Goal: Task Accomplishment & Management: Complete application form

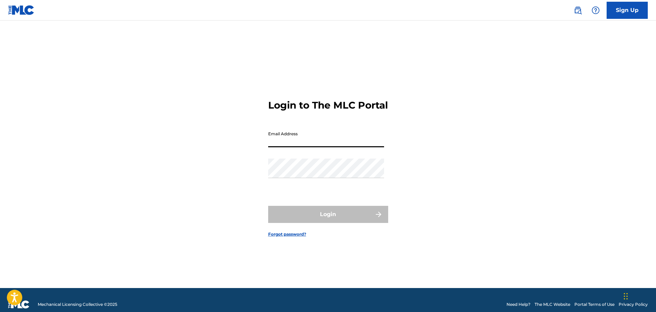
click at [290, 138] on input "Email Address" at bounding box center [326, 138] width 116 height 20
type input "[EMAIL_ADDRESS][DOMAIN_NAME]"
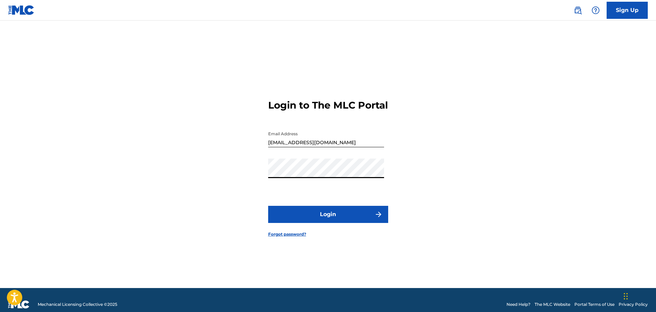
click at [318, 214] on button "Login" at bounding box center [328, 214] width 120 height 17
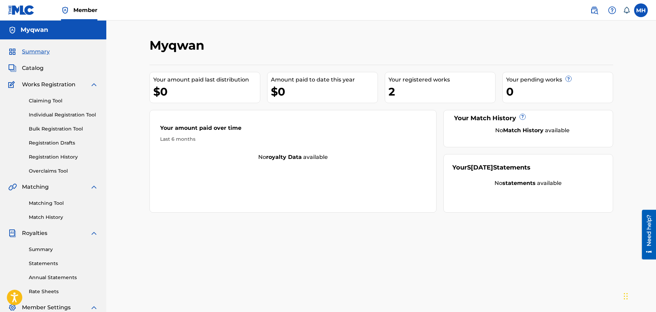
click at [33, 70] on span "Catalog" at bounding box center [33, 68] width 22 height 8
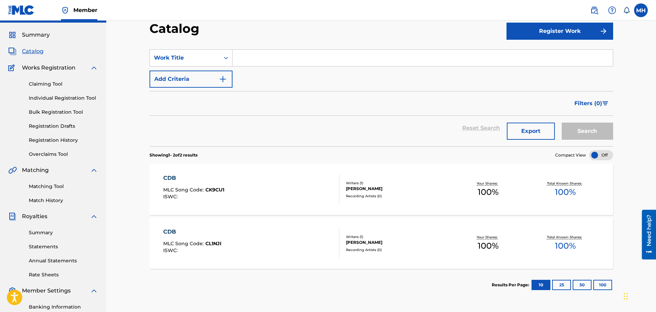
scroll to position [17, 0]
click at [39, 234] on link "Summary" at bounding box center [63, 232] width 69 height 7
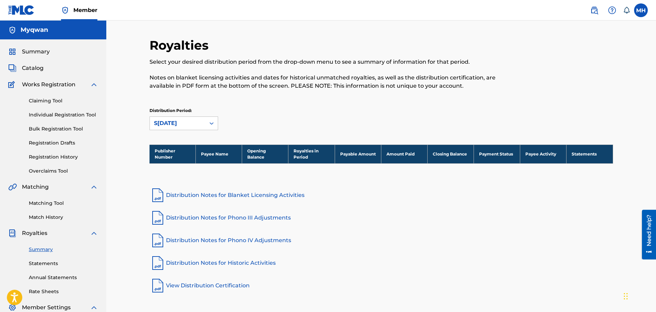
click at [40, 69] on span "Catalog" at bounding box center [33, 68] width 22 height 8
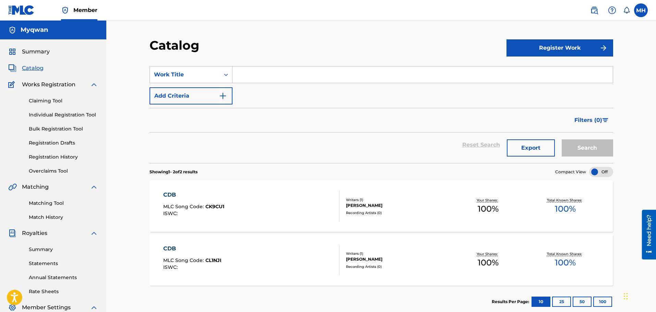
click at [34, 50] on span "Summary" at bounding box center [36, 52] width 28 height 8
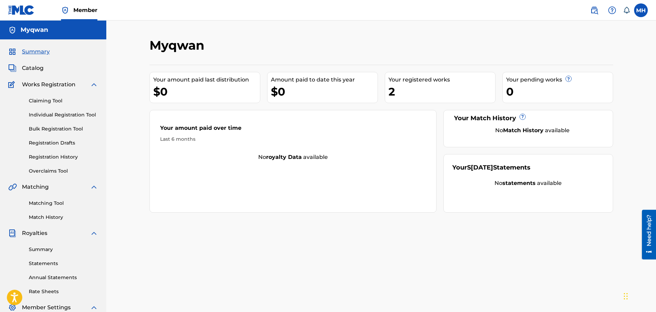
click at [396, 90] on div "2" at bounding box center [441, 91] width 107 height 15
click at [36, 69] on span "Catalog" at bounding box center [33, 68] width 22 height 8
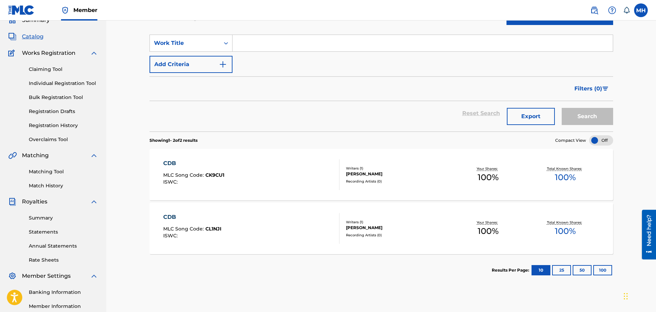
scroll to position [37, 0]
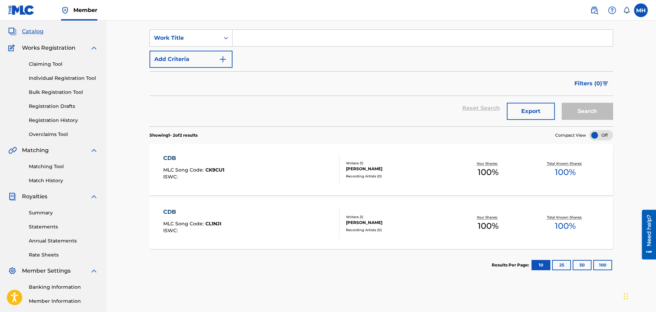
click at [348, 221] on div "[PERSON_NAME]" at bounding box center [398, 223] width 104 height 6
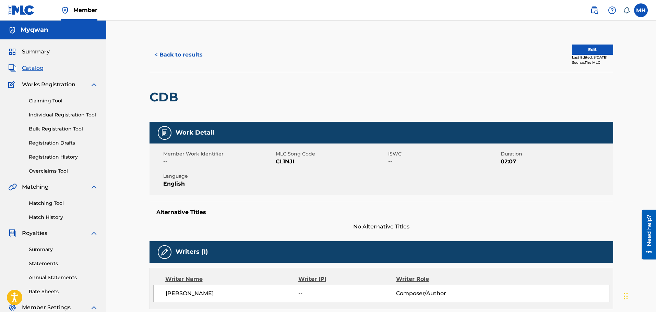
click at [44, 100] on link "Claiming Tool" at bounding box center [63, 100] width 69 height 7
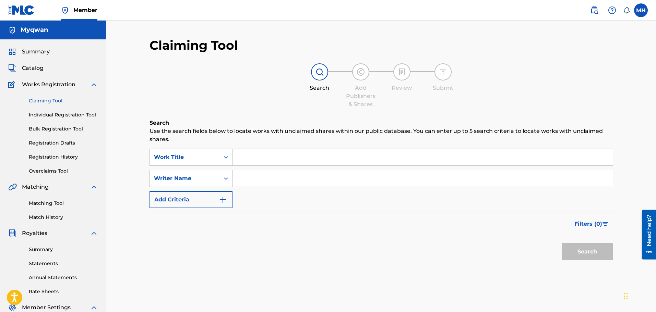
click at [65, 155] on link "Registration History" at bounding box center [63, 157] width 69 height 7
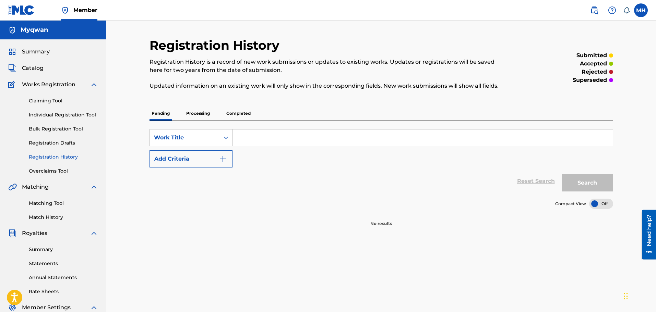
click at [197, 111] on p "Processing" at bounding box center [198, 113] width 28 height 14
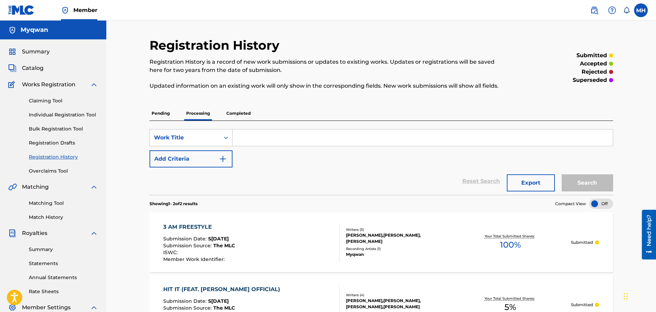
click at [241, 117] on p "Completed" at bounding box center [238, 113] width 28 height 14
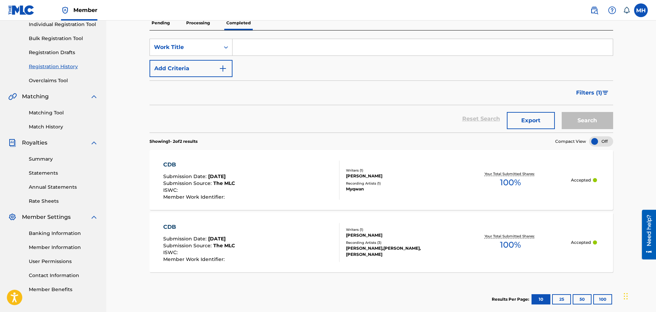
scroll to position [127, 0]
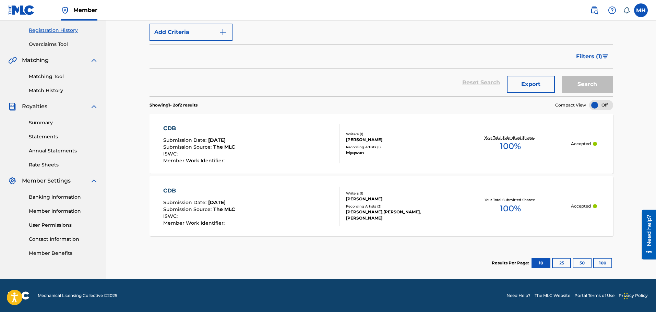
click at [558, 260] on button "25" at bounding box center [561, 263] width 19 height 10
click at [591, 61] on button "Filters ( 1 )" at bounding box center [592, 56] width 41 height 17
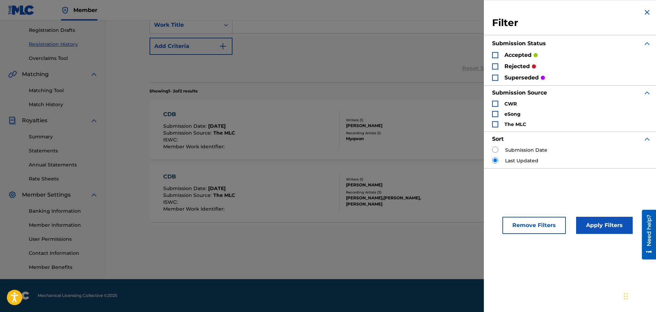
click at [549, 217] on button "Remove Filters" at bounding box center [533, 225] width 63 height 17
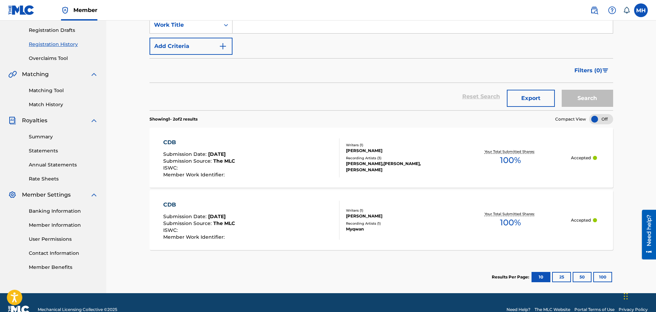
click at [566, 281] on button "25" at bounding box center [561, 277] width 19 height 10
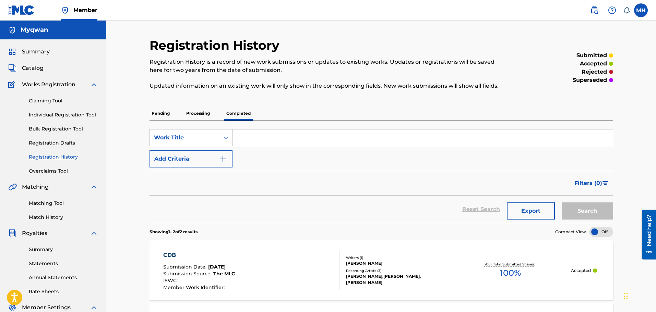
click at [40, 205] on link "Matching Tool" at bounding box center [63, 203] width 69 height 7
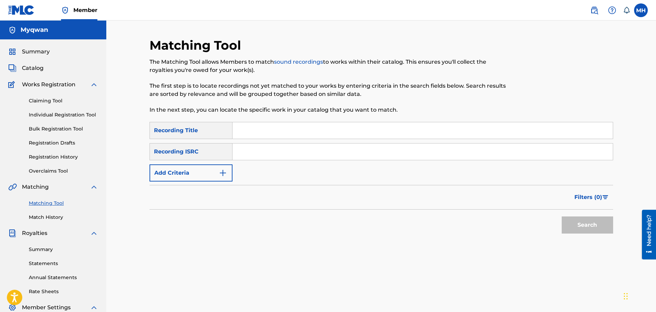
click at [264, 135] on input "Search Form" at bounding box center [422, 130] width 380 height 16
type input "My Heart"
click at [561, 217] on button "Search" at bounding box center [586, 225] width 51 height 17
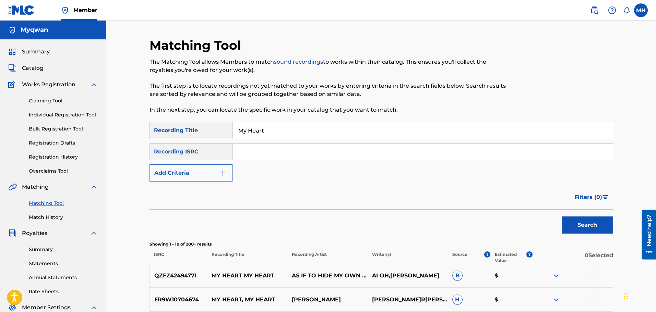
click at [274, 156] on input "Search Form" at bounding box center [422, 152] width 380 height 16
paste input "CBEYJ2530883"
type input "CBEYJ2530883"
click at [566, 231] on button "Search" at bounding box center [586, 225] width 51 height 17
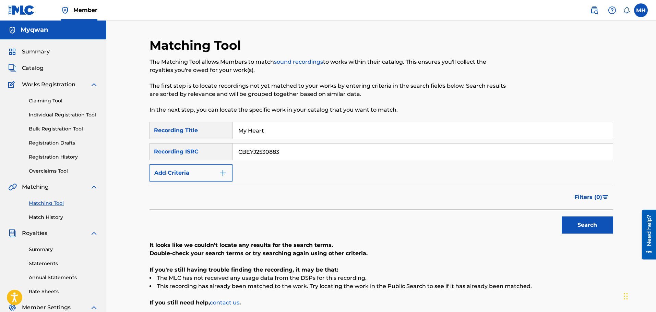
drag, startPoint x: 322, startPoint y: 126, endPoint x: 235, endPoint y: 123, distance: 86.8
click at [235, 123] on input "My Heart" at bounding box center [422, 130] width 380 height 16
click at [561, 217] on button "Search" at bounding box center [586, 225] width 51 height 17
click at [51, 102] on link "Claiming Tool" at bounding box center [63, 100] width 69 height 7
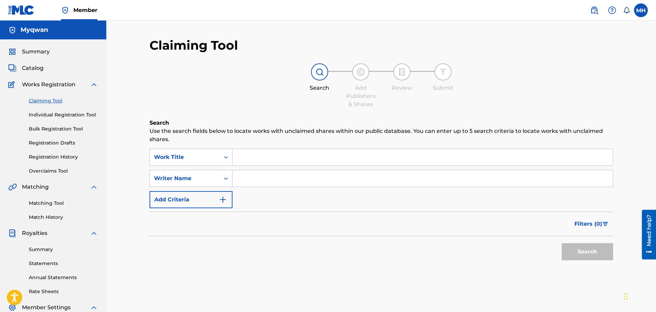
click at [254, 157] on input "Search Form" at bounding box center [422, 157] width 380 height 16
click at [243, 180] on input "Search Form" at bounding box center [422, 178] width 380 height 16
click at [562, 245] on button "Search" at bounding box center [586, 251] width 51 height 17
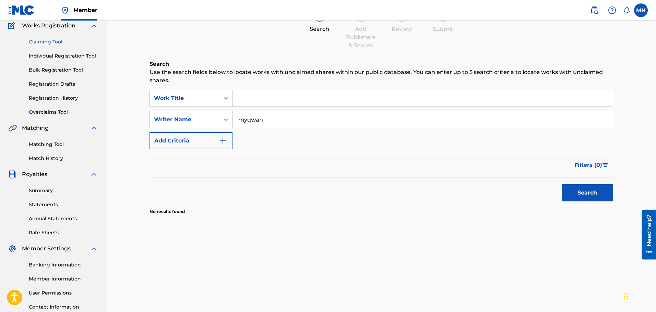
scroll to position [62, 0]
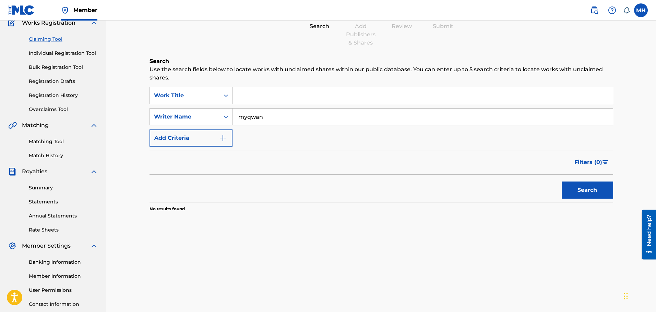
click at [272, 120] on input "myqwan" at bounding box center [422, 117] width 380 height 16
type input "[PERSON_NAME]"
click at [561, 182] on button "Search" at bounding box center [586, 190] width 51 height 17
click at [184, 118] on div "Writer Name" at bounding box center [185, 117] width 62 height 8
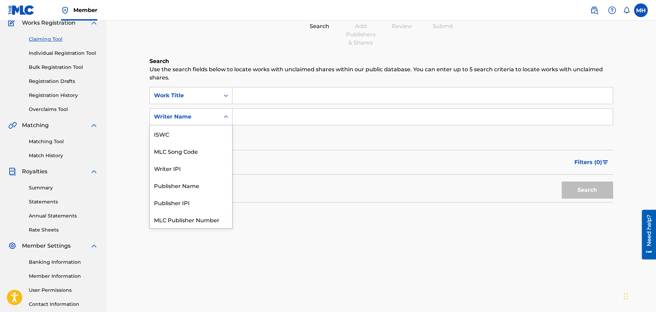
scroll to position [17, 0]
click at [193, 181] on div "Publisher IPI" at bounding box center [191, 185] width 82 height 17
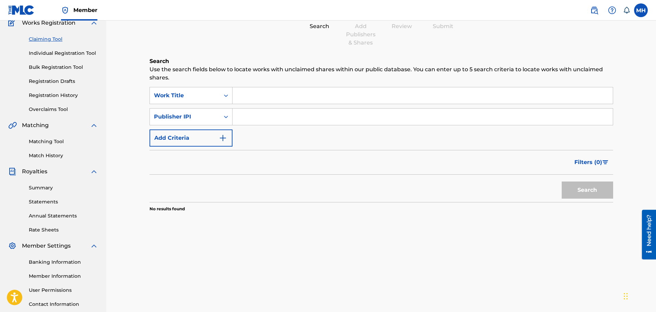
click at [256, 110] on input "Search Form" at bounding box center [422, 117] width 380 height 16
paste input "1312716485"
type input "1312716485"
click at [585, 187] on button "Search" at bounding box center [586, 190] width 51 height 17
click at [213, 121] on div "Publisher IPI" at bounding box center [185, 117] width 62 height 8
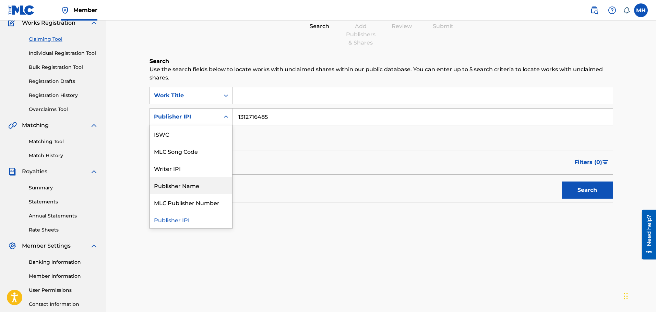
click at [196, 191] on div "Publisher Name" at bounding box center [191, 185] width 82 height 17
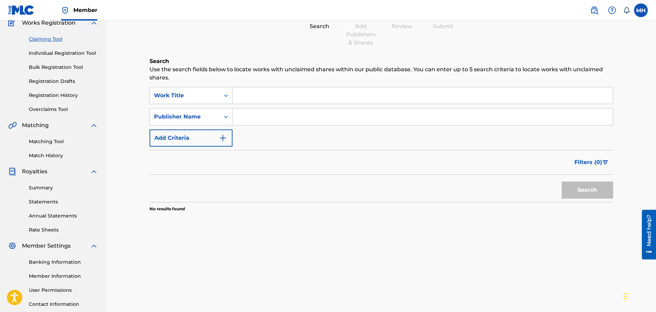
click at [263, 120] on input "Search Form" at bounding box center [422, 117] width 380 height 16
type input "myqwan"
click at [561, 182] on button "Search" at bounding box center [586, 190] width 51 height 17
click at [209, 118] on div "Publisher Name" at bounding box center [185, 117] width 62 height 8
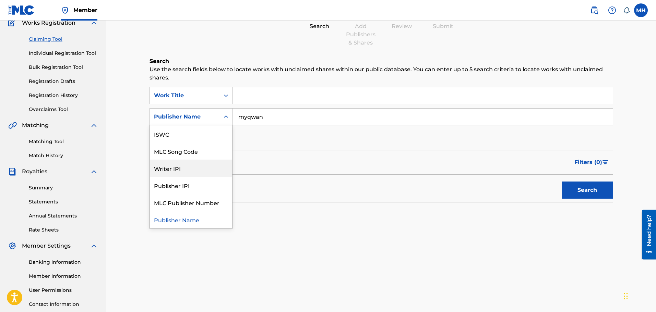
click at [200, 170] on div "Writer IPI" at bounding box center [191, 168] width 82 height 17
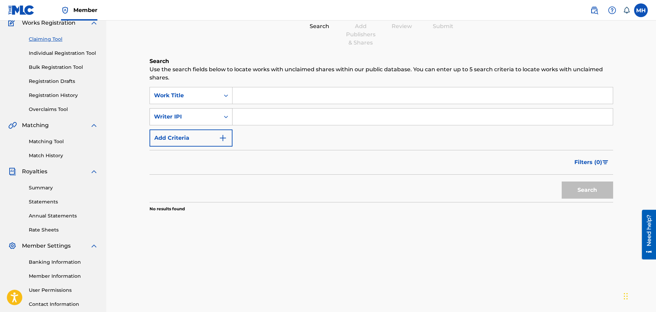
click at [227, 117] on icon "Search Form" at bounding box center [226, 117] width 4 height 2
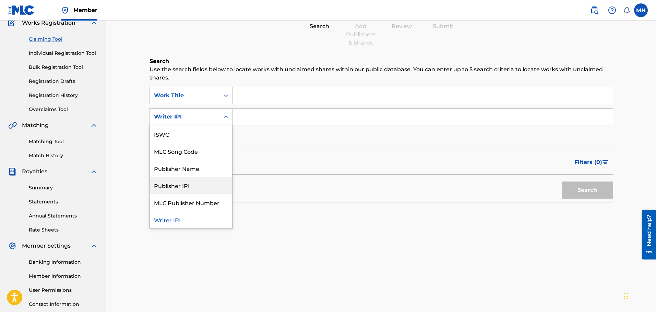
scroll to position [0, 0]
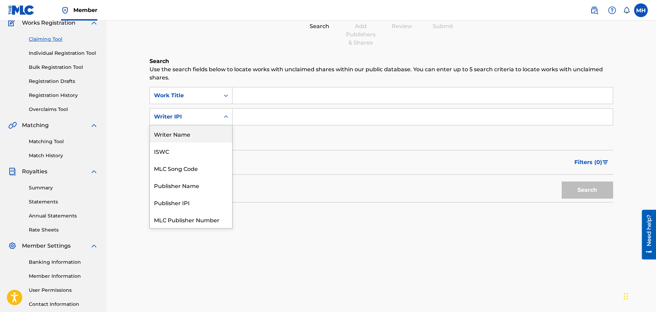
click at [194, 135] on div "Writer Name" at bounding box center [191, 133] width 82 height 17
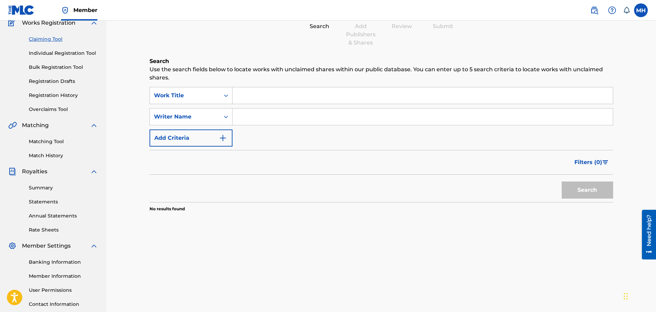
click at [259, 117] on input "Search Form" at bounding box center [422, 117] width 380 height 16
type input "myqwan"
click at [561, 182] on button "Search" at bounding box center [586, 190] width 51 height 17
click at [51, 137] on div "Matching Tool Match History" at bounding box center [53, 145] width 90 height 30
click at [51, 141] on link "Matching Tool" at bounding box center [63, 141] width 69 height 7
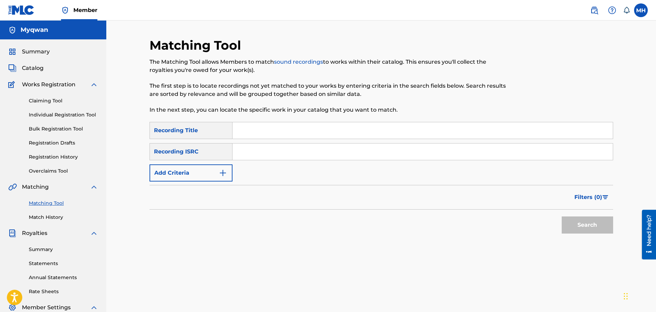
click at [59, 115] on link "Individual Registration Tool" at bounding box center [63, 114] width 69 height 7
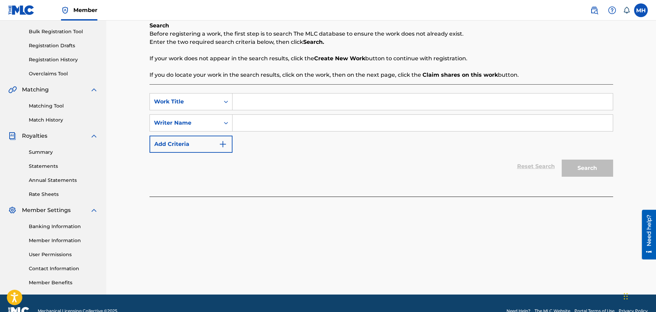
scroll to position [98, 0]
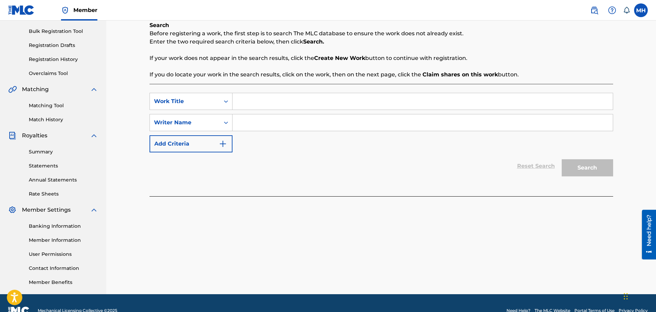
click at [300, 96] on input "Search Form" at bounding box center [422, 101] width 380 height 16
type input "m"
click at [334, 124] on input "Search Form" at bounding box center [422, 122] width 380 height 16
type input "myqwan"
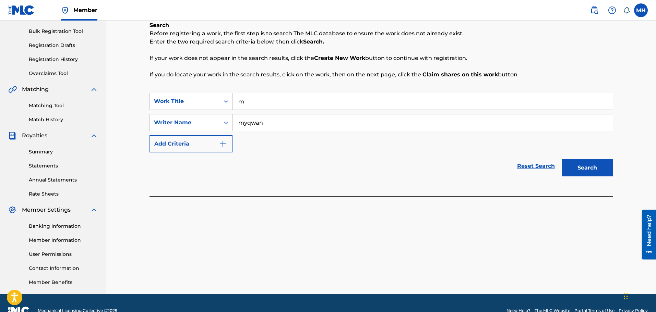
click at [561, 159] on button "Search" at bounding box center [586, 167] width 51 height 17
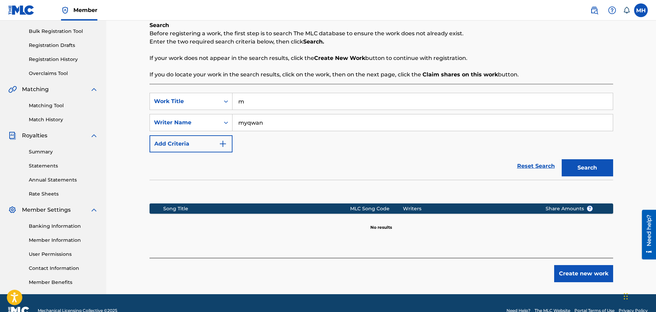
click at [570, 274] on button "Create new work" at bounding box center [583, 273] width 59 height 17
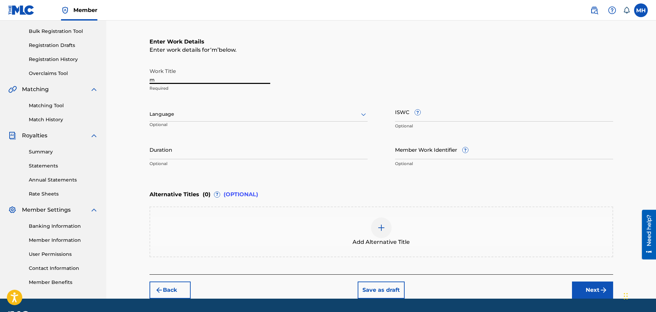
drag, startPoint x: 197, startPoint y: 77, endPoint x: 132, endPoint y: 79, distance: 65.5
click at [132, 79] on div "Register Work Search Enter Work Details Add Writers Add Publishers & Shares Add…" at bounding box center [380, 111] width 549 height 376
type input "Beat The Odds"
click at [205, 109] on div "Language" at bounding box center [258, 114] width 218 height 14
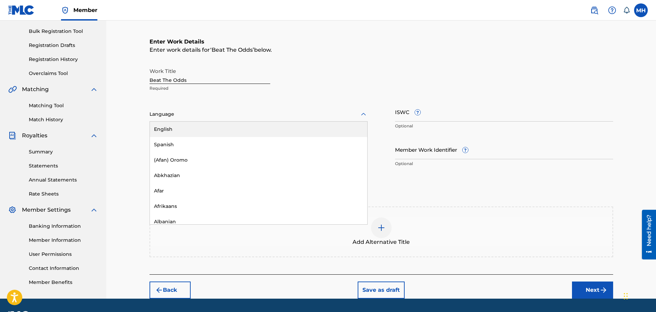
click at [197, 131] on div "English" at bounding box center [258, 129] width 217 height 15
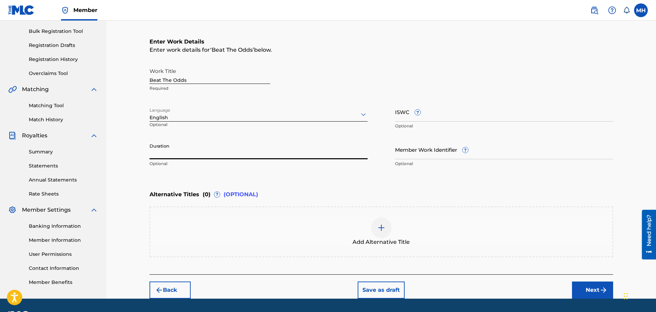
click at [177, 150] on input "Duration" at bounding box center [258, 150] width 218 height 20
type input "2"
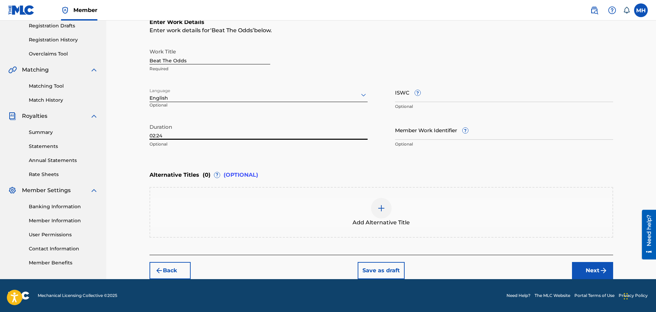
type input "02:24"
click at [584, 266] on button "Next" at bounding box center [592, 270] width 41 height 17
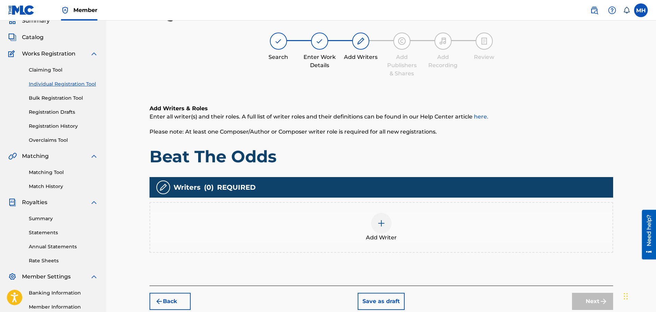
click at [371, 225] on div "Add Writer" at bounding box center [381, 227] width 462 height 29
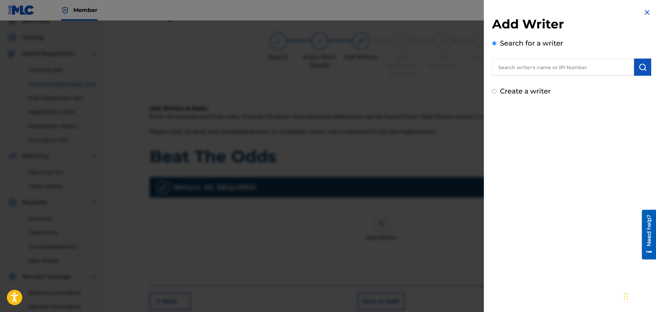
click at [542, 72] on input "text" at bounding box center [563, 67] width 142 height 17
type input "myqwan"
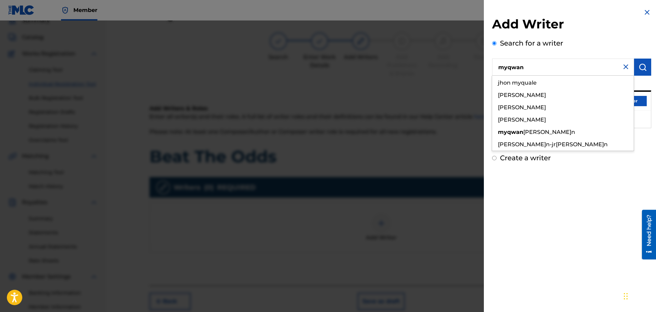
click at [562, 255] on div "Add Writer Search for a writer myqwan [PERSON_NAME] myquale myquan [PERSON_NAME…" at bounding box center [571, 156] width 175 height 312
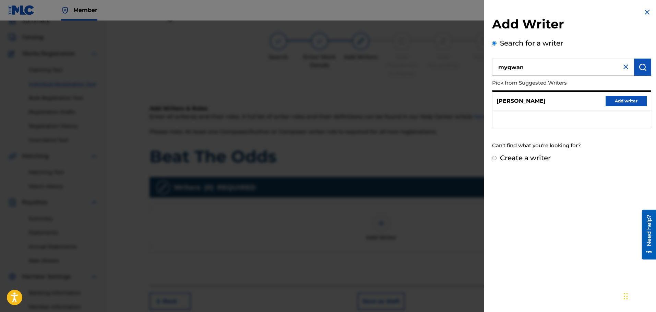
click at [613, 98] on button "Add writer" at bounding box center [625, 101] width 41 height 10
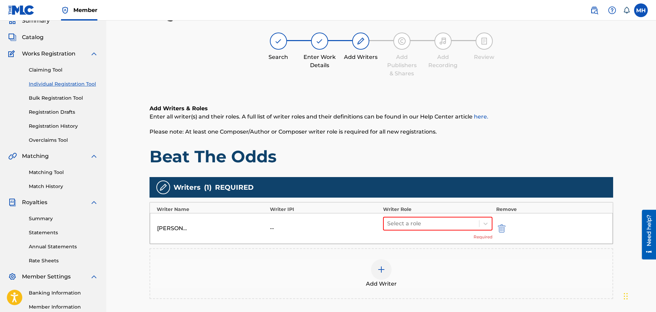
click at [184, 221] on div "[PERSON_NAME] -- Select a role Required" at bounding box center [381, 228] width 463 height 31
click at [177, 230] on div "[PERSON_NAME]" at bounding box center [172, 228] width 31 height 8
click at [500, 228] on img "submit" at bounding box center [502, 228] width 8 height 8
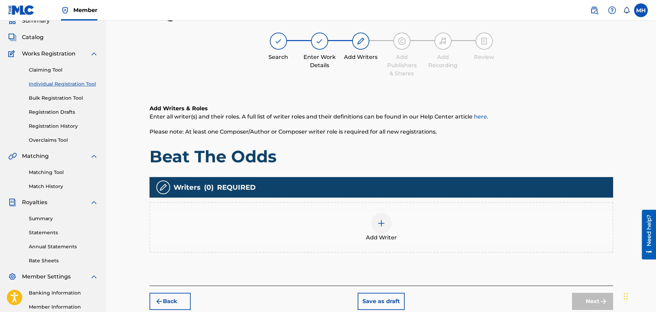
click at [386, 228] on div at bounding box center [381, 223] width 21 height 21
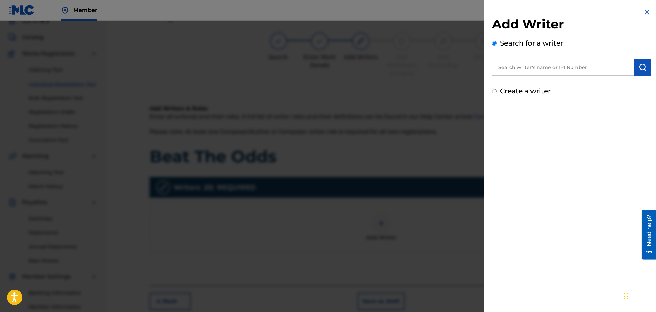
click at [538, 71] on input "text" at bounding box center [563, 67] width 142 height 17
type input "1312716583"
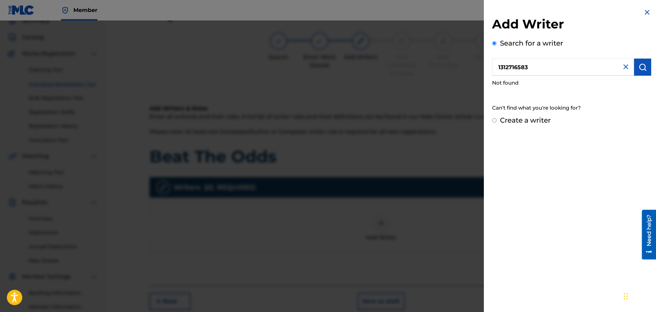
click at [622, 65] on img at bounding box center [625, 67] width 8 height 8
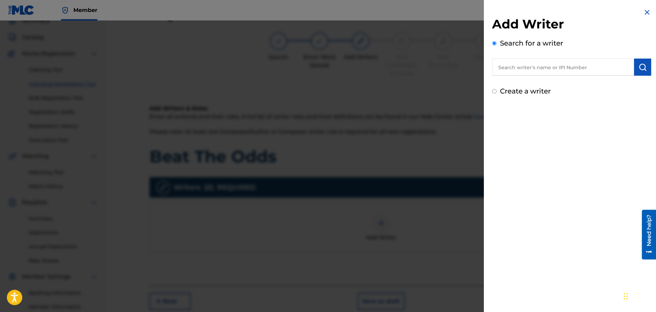
click at [573, 67] on input "text" at bounding box center [563, 67] width 142 height 17
click at [539, 82] on span "n [PERSON_NAME]" at bounding box center [545, 83] width 53 height 7
type input "[PERSON_NAME]"
click at [640, 66] on img "submit" at bounding box center [642, 67] width 8 height 8
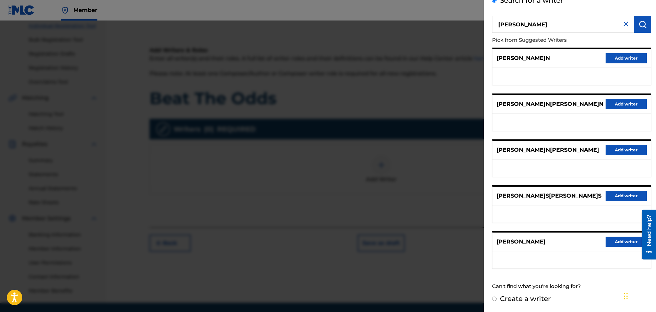
scroll to position [90, 0]
click at [613, 245] on button "Add writer" at bounding box center [625, 242] width 41 height 10
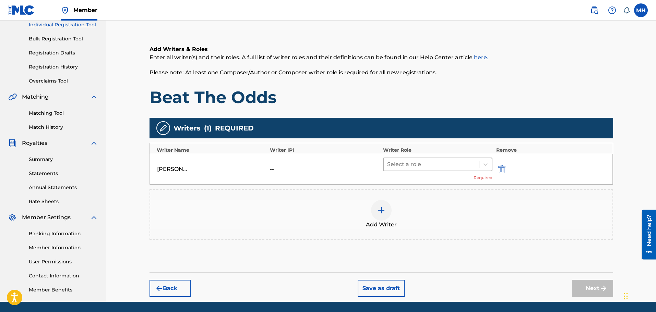
click at [417, 165] on div at bounding box center [431, 165] width 89 height 10
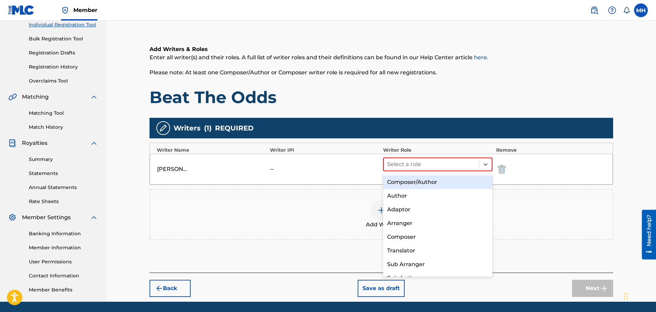
click at [418, 182] on div "Composer/Author" at bounding box center [438, 182] width 110 height 14
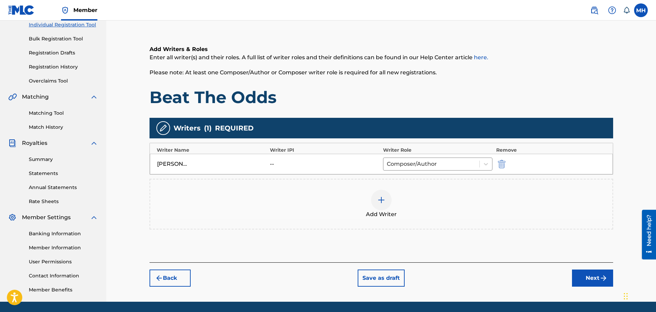
click at [366, 194] on div "Add Writer" at bounding box center [381, 204] width 462 height 29
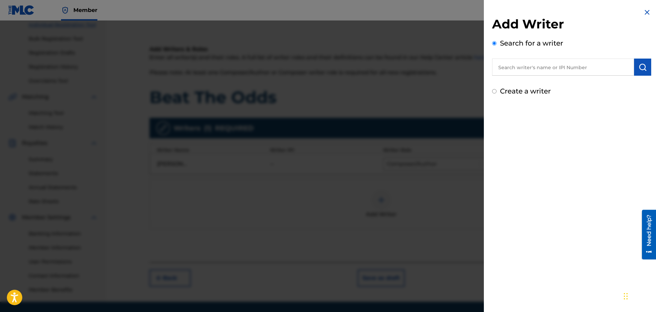
click at [561, 71] on input "text" at bounding box center [563, 67] width 142 height 17
type input "da"
click at [531, 89] on label "Create a writer" at bounding box center [525, 91] width 51 height 8
radio input "true"
click at [496, 89] on input "Create a writer" at bounding box center [494, 91] width 4 height 4
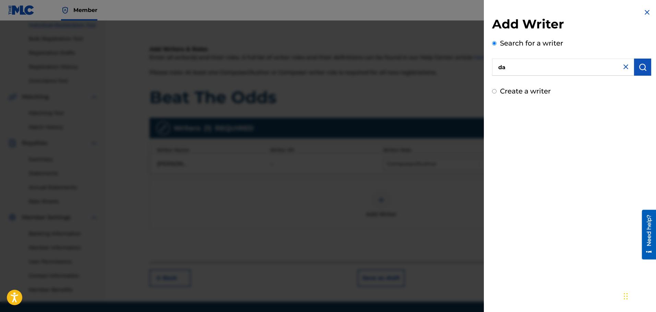
radio input "false"
radio input "true"
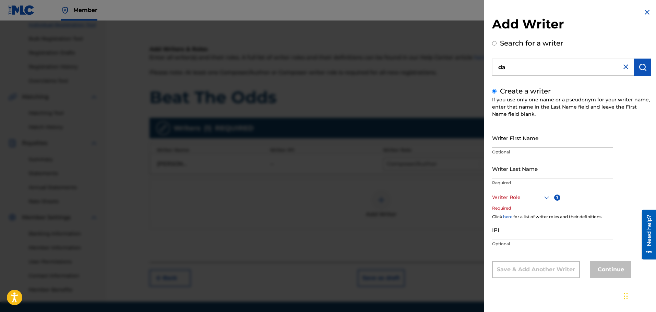
click at [535, 70] on input "da" at bounding box center [563, 67] width 142 height 17
radio input "true"
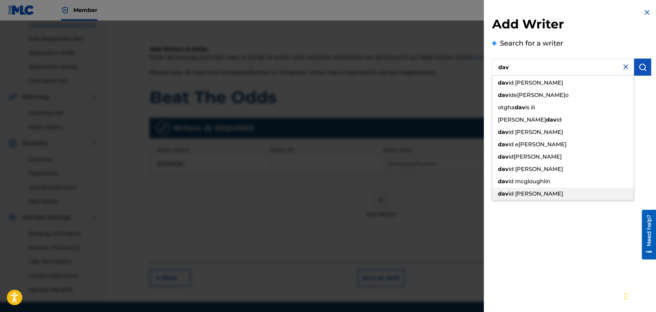
type input "dav"
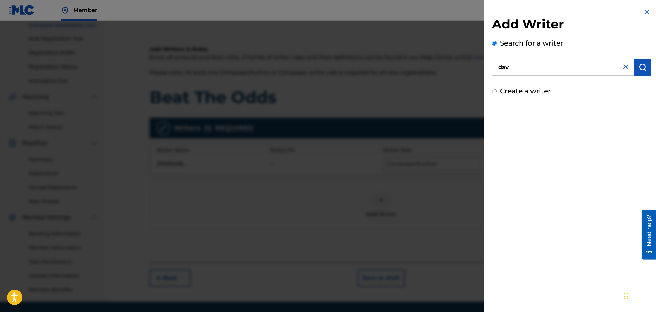
click at [559, 229] on div "Add Writer Search for a writer dav Create a writer" at bounding box center [571, 156] width 175 height 312
click at [520, 92] on label "Create a writer" at bounding box center [525, 91] width 51 height 8
radio input "true"
click at [496, 92] on input "Create a writer" at bounding box center [494, 91] width 4 height 4
radio input "false"
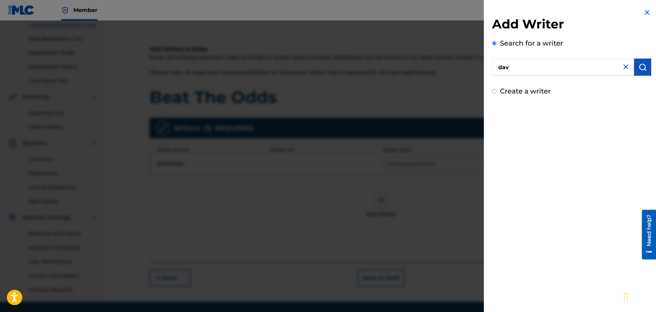
radio input "true"
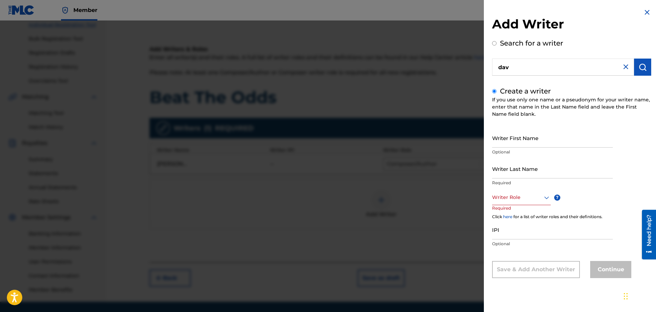
click at [507, 135] on input "Writer First Name" at bounding box center [552, 138] width 121 height 20
type input "Myqwan"
type input "[PERSON_NAME]n"
drag, startPoint x: 520, startPoint y: 141, endPoint x: 481, endPoint y: 145, distance: 38.6
click at [481, 145] on div "Add Writer Search for a writer dav Create a writer If you use only one name or …" at bounding box center [328, 167] width 656 height 292
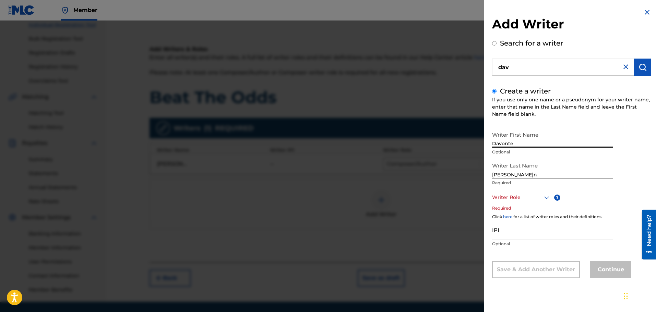
type input "Davonte"
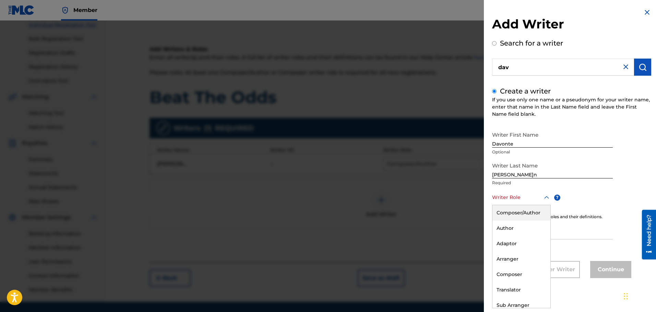
click at [520, 196] on div at bounding box center [521, 197] width 59 height 9
click at [509, 225] on div "Author" at bounding box center [521, 222] width 58 height 15
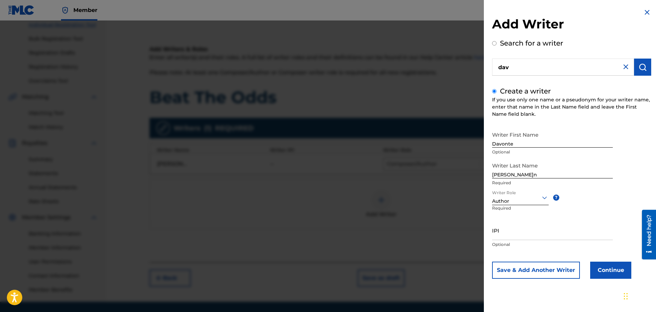
scroll to position [113, 0]
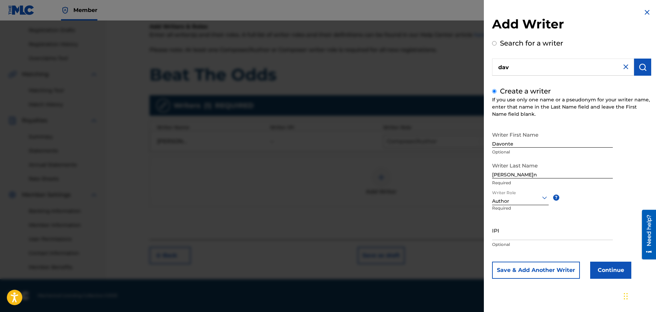
click at [610, 268] on button "Continue" at bounding box center [610, 270] width 41 height 17
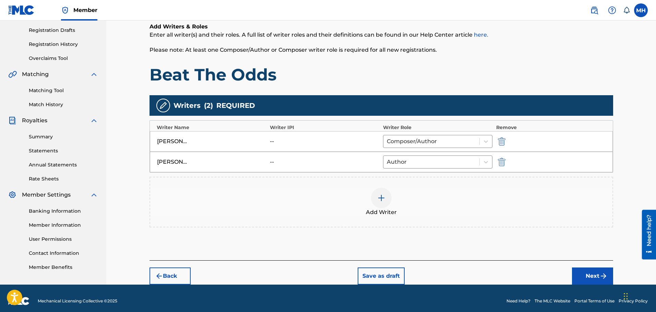
click at [588, 271] on button "Next" at bounding box center [592, 276] width 41 height 17
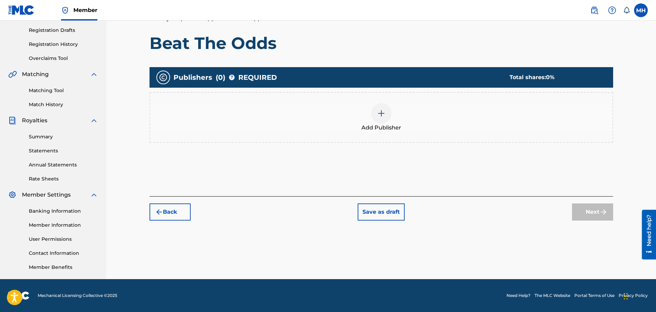
scroll to position [31, 0]
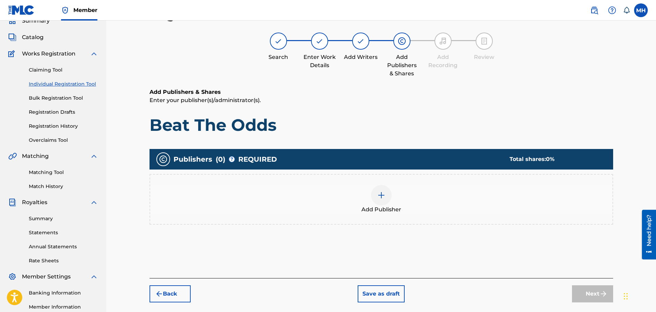
click at [395, 199] on div "Add Publisher" at bounding box center [381, 199] width 462 height 29
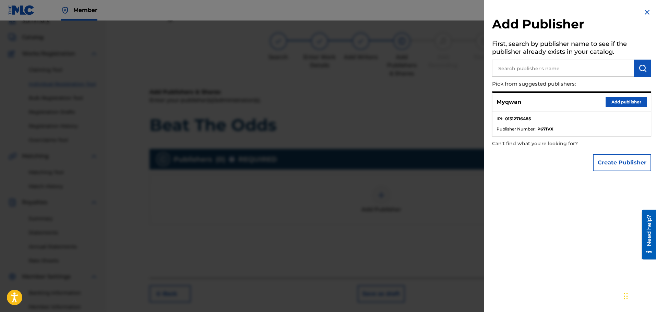
click at [628, 102] on button "Add publisher" at bounding box center [625, 102] width 41 height 10
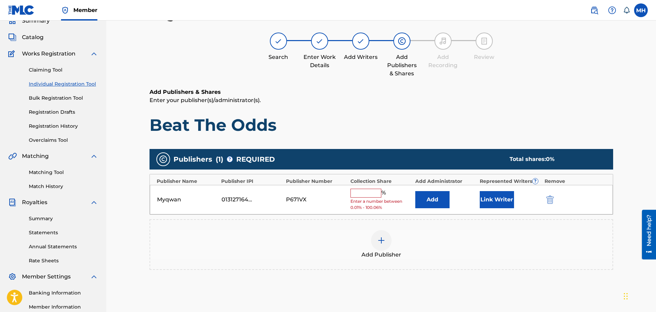
click at [355, 195] on input "text" at bounding box center [365, 193] width 31 height 9
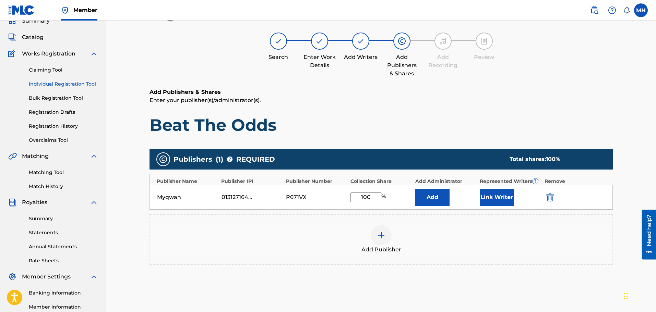
type input "100"
click at [356, 146] on div "Publishers ( 1 ) ? REQUIRED Total shares: 100 % Publisher Name Publisher IPI Pu…" at bounding box center [380, 217] width 463 height 143
click at [491, 197] on button "Link Writer" at bounding box center [496, 197] width 34 height 17
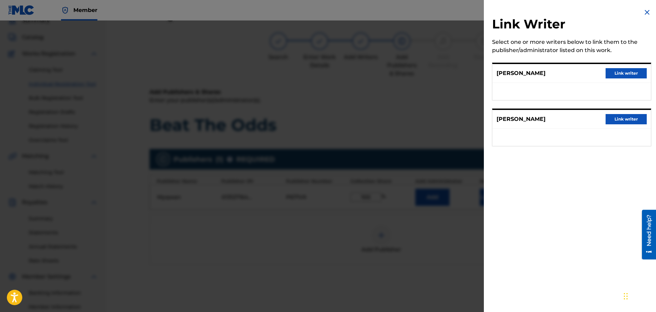
click at [624, 75] on button "Link writer" at bounding box center [625, 73] width 41 height 10
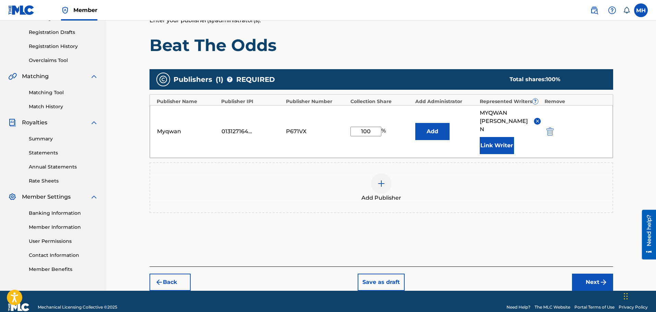
scroll to position [114, 0]
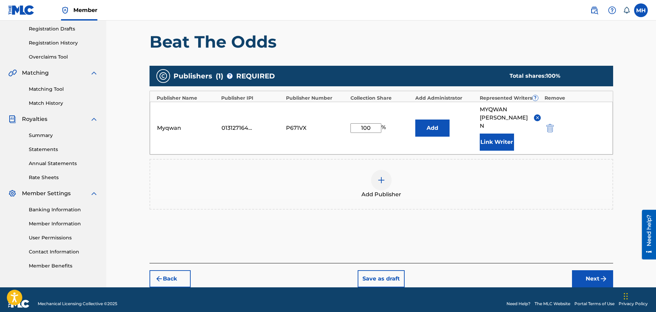
click at [597, 270] on button "Next" at bounding box center [592, 278] width 41 height 17
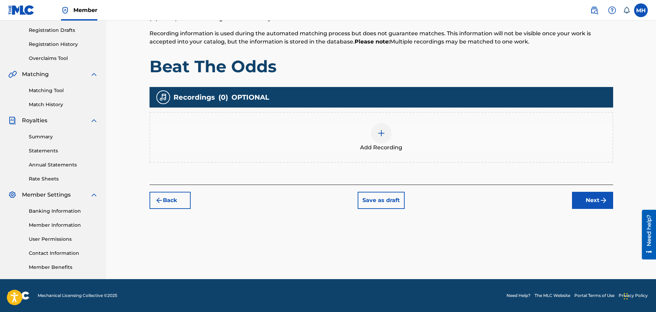
scroll to position [31, 0]
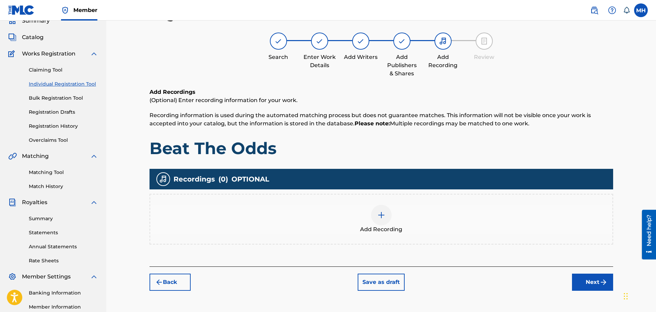
click at [386, 216] on div at bounding box center [381, 215] width 21 height 21
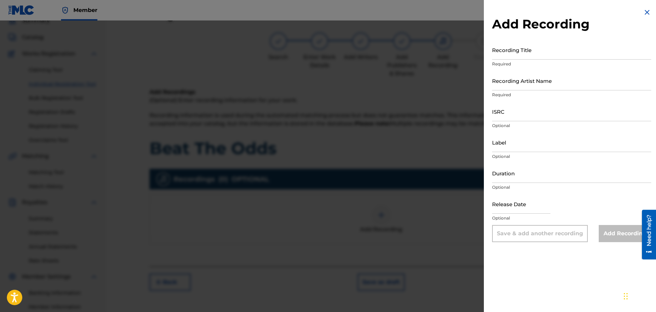
click at [527, 50] on input "Recording Title" at bounding box center [571, 50] width 159 height 20
type input "Beat The Odds"
click at [522, 84] on input "Recording Artist Name" at bounding box center [571, 81] width 159 height 20
type input "Myqwan"
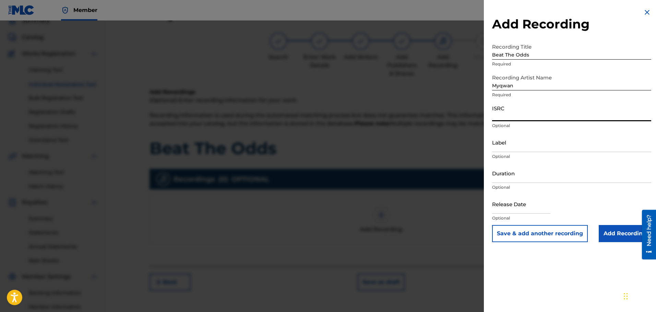
click at [519, 117] on input "ISRC" at bounding box center [571, 112] width 159 height 20
type input "v"
paste input "CBEYJ2523884"
type input "CBEYJ2523884"
click at [616, 232] on input "Add Recording" at bounding box center [624, 233] width 52 height 17
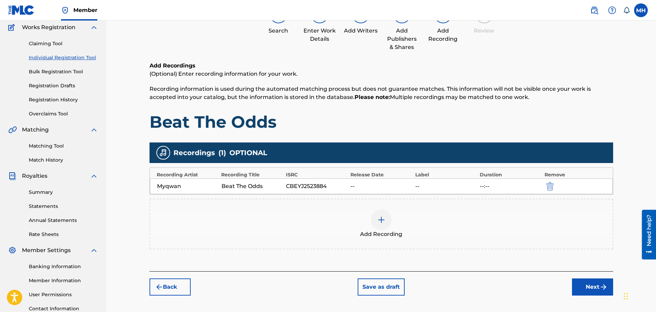
scroll to position [58, 0]
click at [578, 285] on button "Next" at bounding box center [592, 286] width 41 height 17
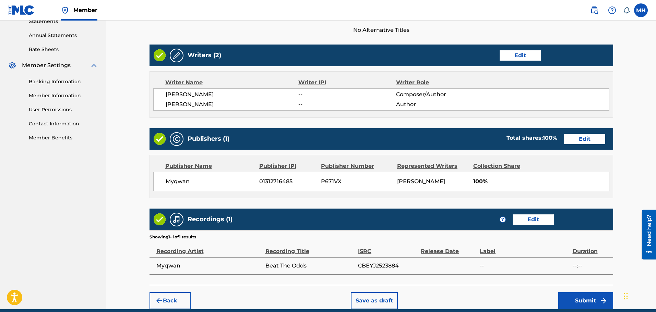
scroll to position [272, 0]
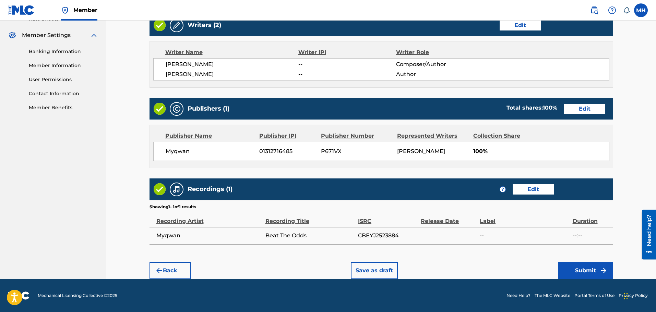
click at [572, 265] on button "Submit" at bounding box center [585, 270] width 55 height 17
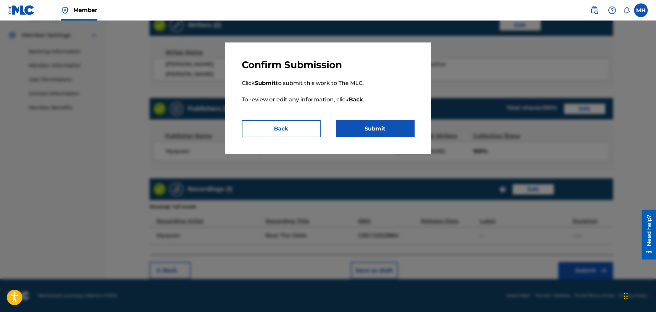
click at [368, 128] on button "Submit" at bounding box center [375, 128] width 79 height 17
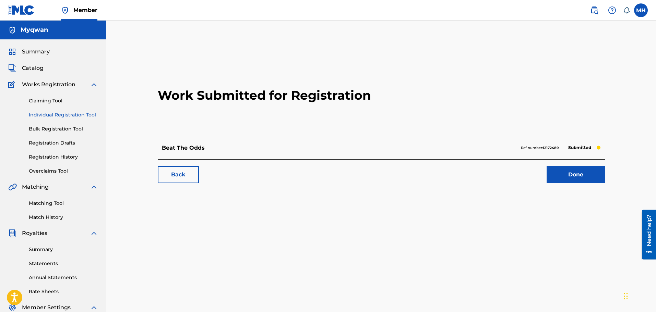
click at [576, 172] on link "Done" at bounding box center [575, 174] width 58 height 17
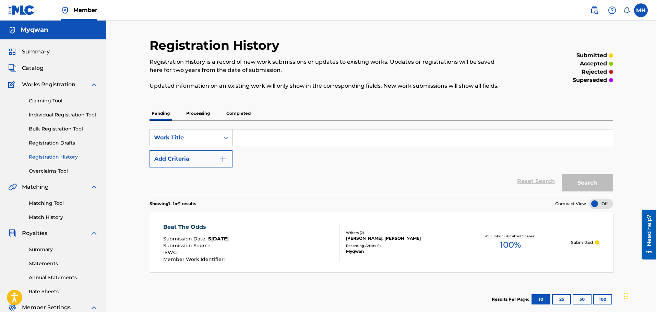
click at [243, 115] on p "Completed" at bounding box center [238, 113] width 28 height 14
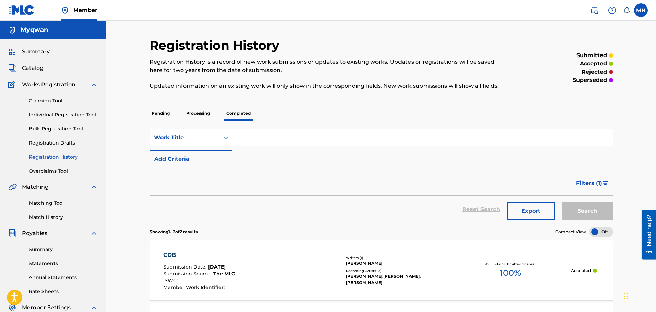
click at [49, 67] on div "Catalog" at bounding box center [53, 68] width 90 height 8
click at [29, 65] on span "Catalog" at bounding box center [33, 68] width 22 height 8
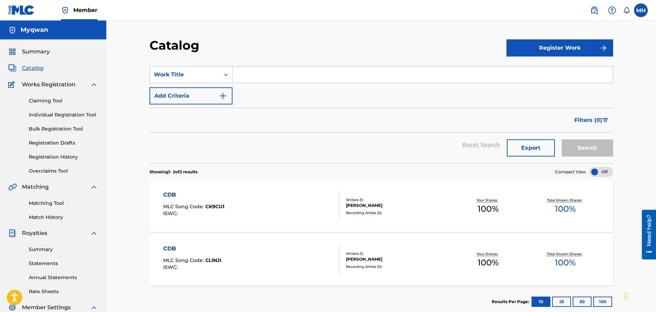
click at [47, 50] on span "Summary" at bounding box center [36, 52] width 28 height 8
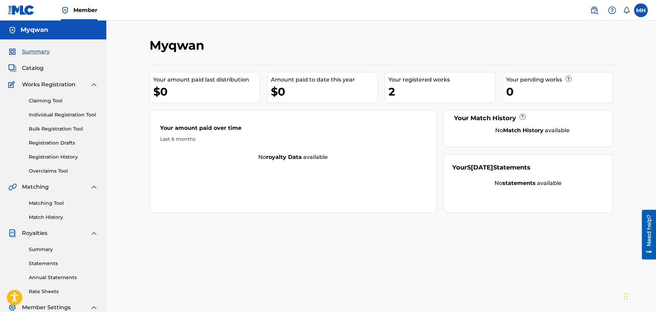
click at [69, 115] on link "Individual Registration Tool" at bounding box center [63, 114] width 69 height 7
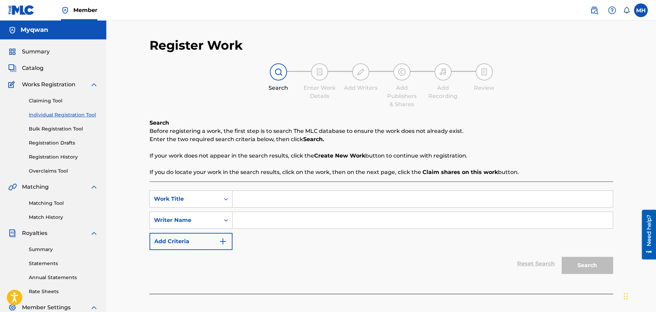
click at [56, 132] on link "Bulk Registration Tool" at bounding box center [63, 128] width 69 height 7
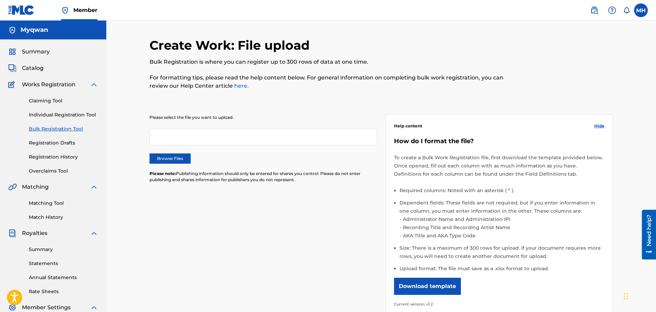
click at [433, 282] on button "Download template" at bounding box center [427, 286] width 67 height 17
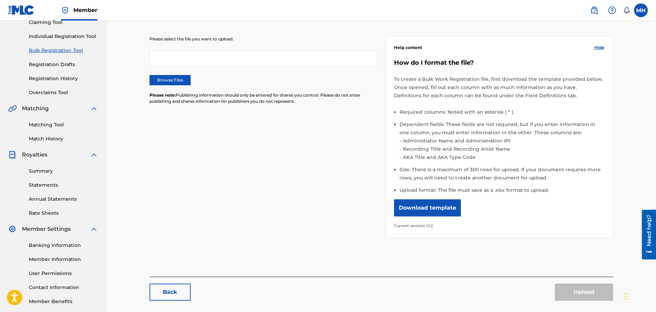
scroll to position [113, 0]
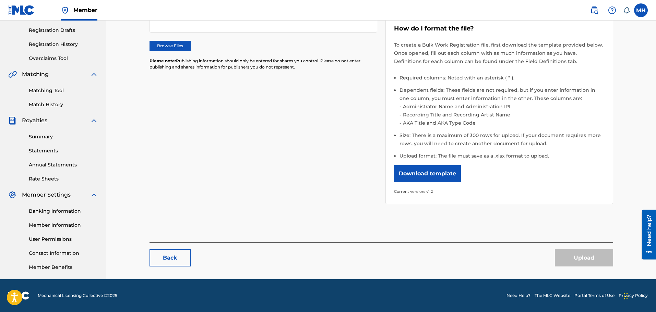
click at [50, 163] on link "Annual Statements" at bounding box center [63, 164] width 69 height 7
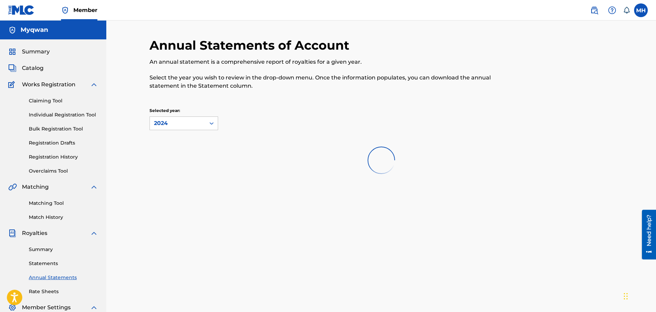
click at [41, 215] on link "Match History" at bounding box center [63, 217] width 69 height 7
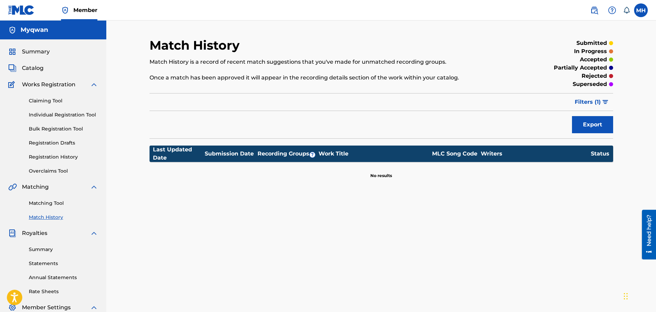
click at [49, 202] on link "Matching Tool" at bounding box center [63, 203] width 69 height 7
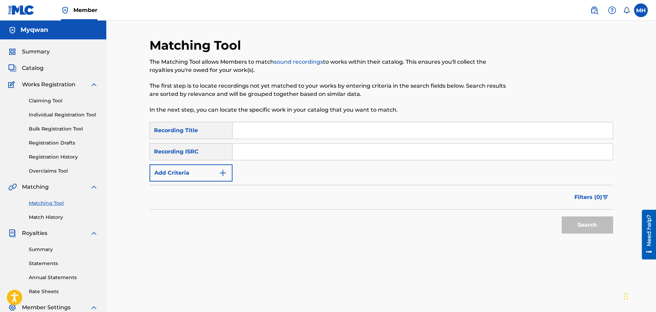
click at [45, 167] on div "Claiming Tool Individual Registration Tool Bulk Registration Tool Registration …" at bounding box center [53, 132] width 90 height 86
click at [53, 149] on div "Claiming Tool Individual Registration Tool Bulk Registration Tool Registration …" at bounding box center [53, 132] width 90 height 86
click at [51, 154] on link "Registration History" at bounding box center [63, 157] width 69 height 7
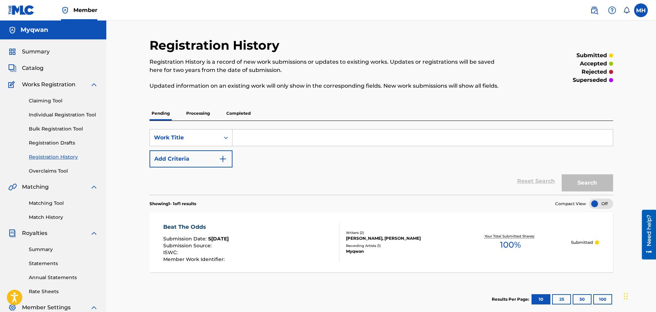
click at [56, 142] on link "Registration Drafts" at bounding box center [63, 142] width 69 height 7
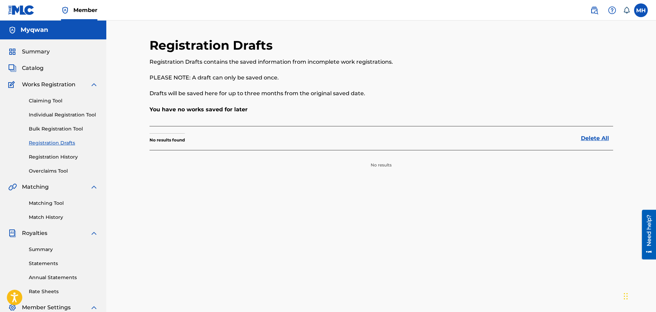
click at [64, 131] on link "Bulk Registration Tool" at bounding box center [63, 128] width 69 height 7
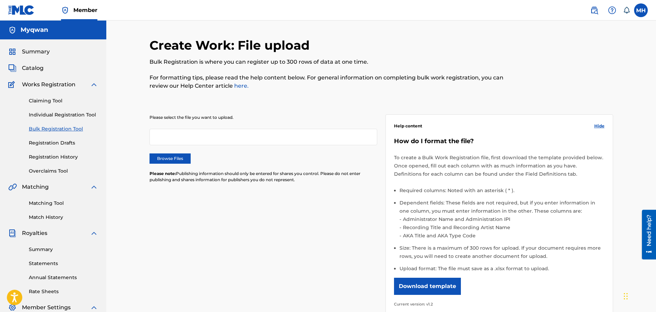
click at [65, 117] on link "Individual Registration Tool" at bounding box center [63, 114] width 69 height 7
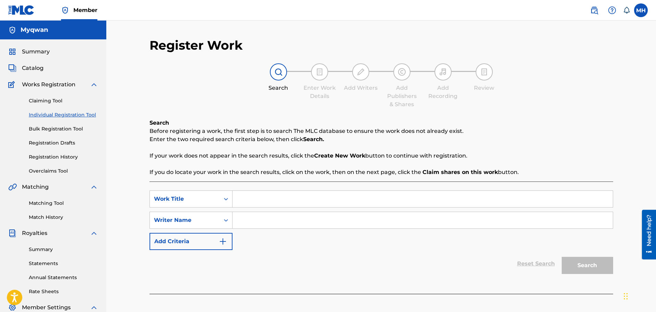
click at [46, 102] on link "Claiming Tool" at bounding box center [63, 100] width 69 height 7
